Goal: Navigation & Orientation: Go to known website

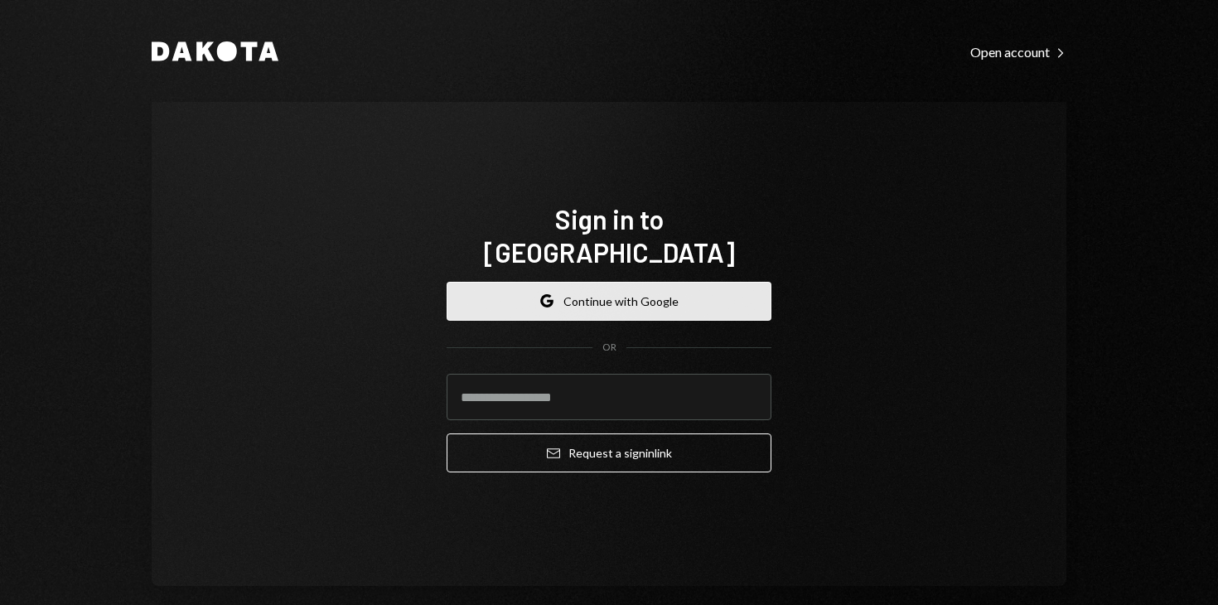
click at [630, 296] on button "Google Continue with Google" at bounding box center [608, 301] width 325 height 39
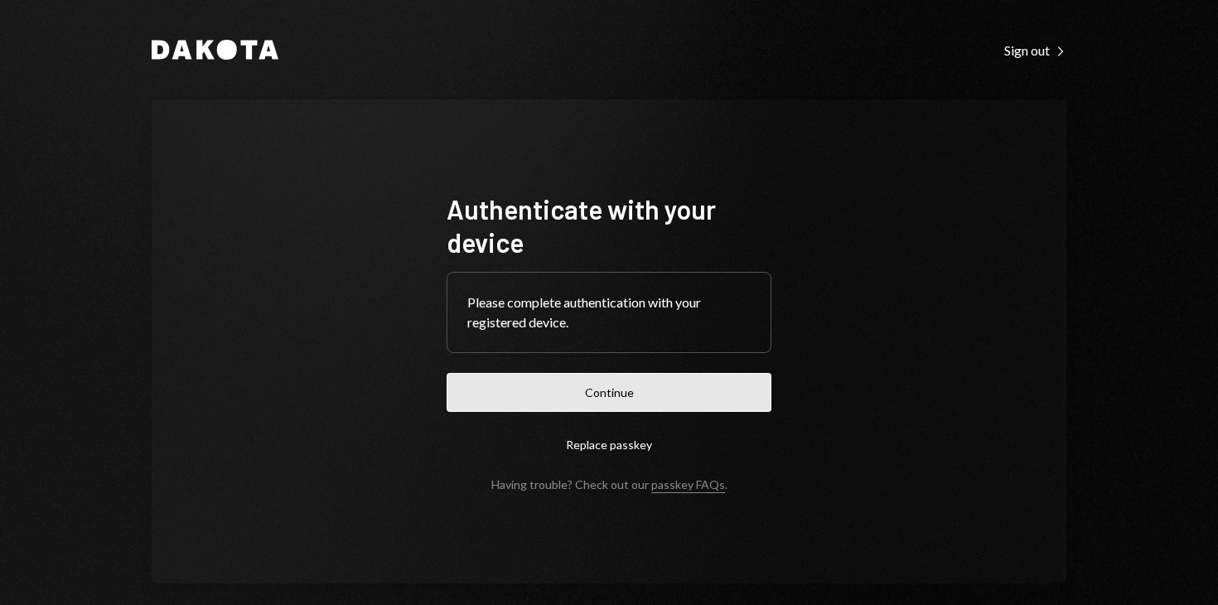
click at [613, 384] on button "Continue" at bounding box center [608, 392] width 325 height 39
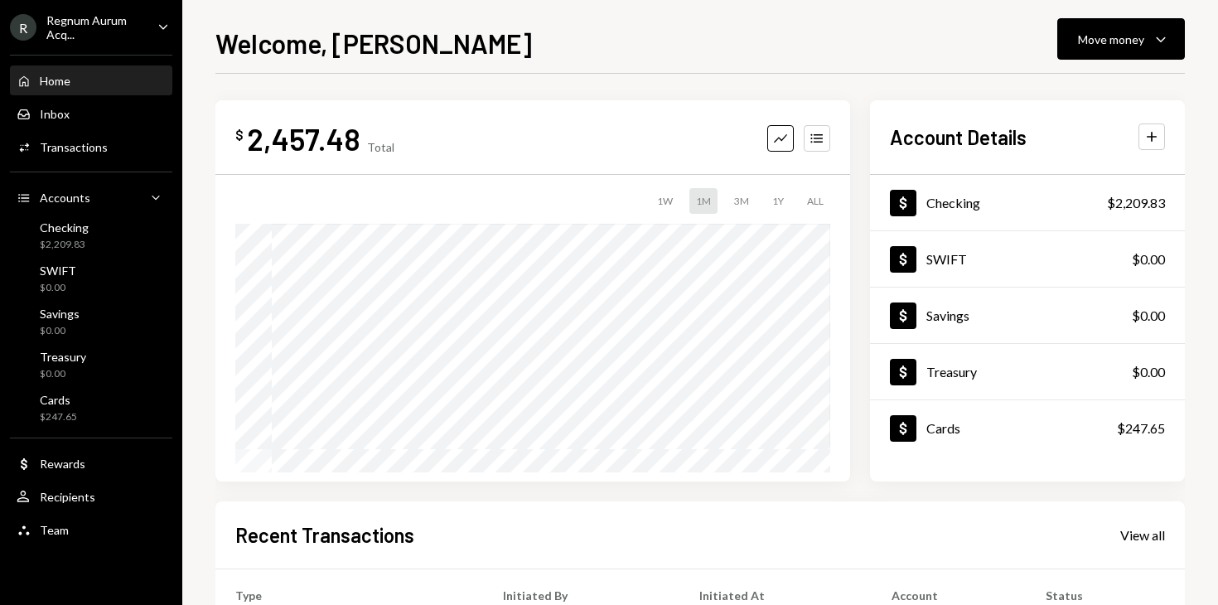
click at [615, 53] on div "Welcome, [PERSON_NAME] Move money Caret Down" at bounding box center [699, 41] width 969 height 36
